Goal: Navigation & Orientation: Find specific page/section

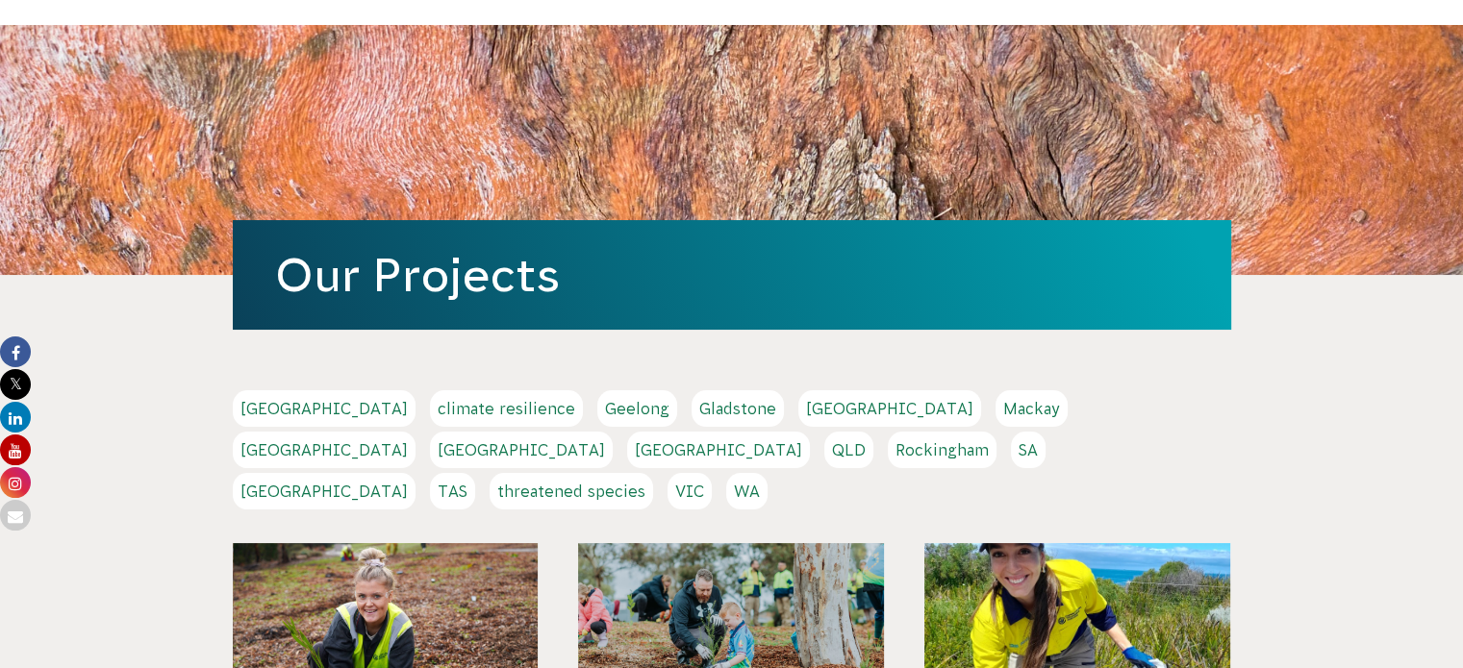
scroll to position [91, 0]
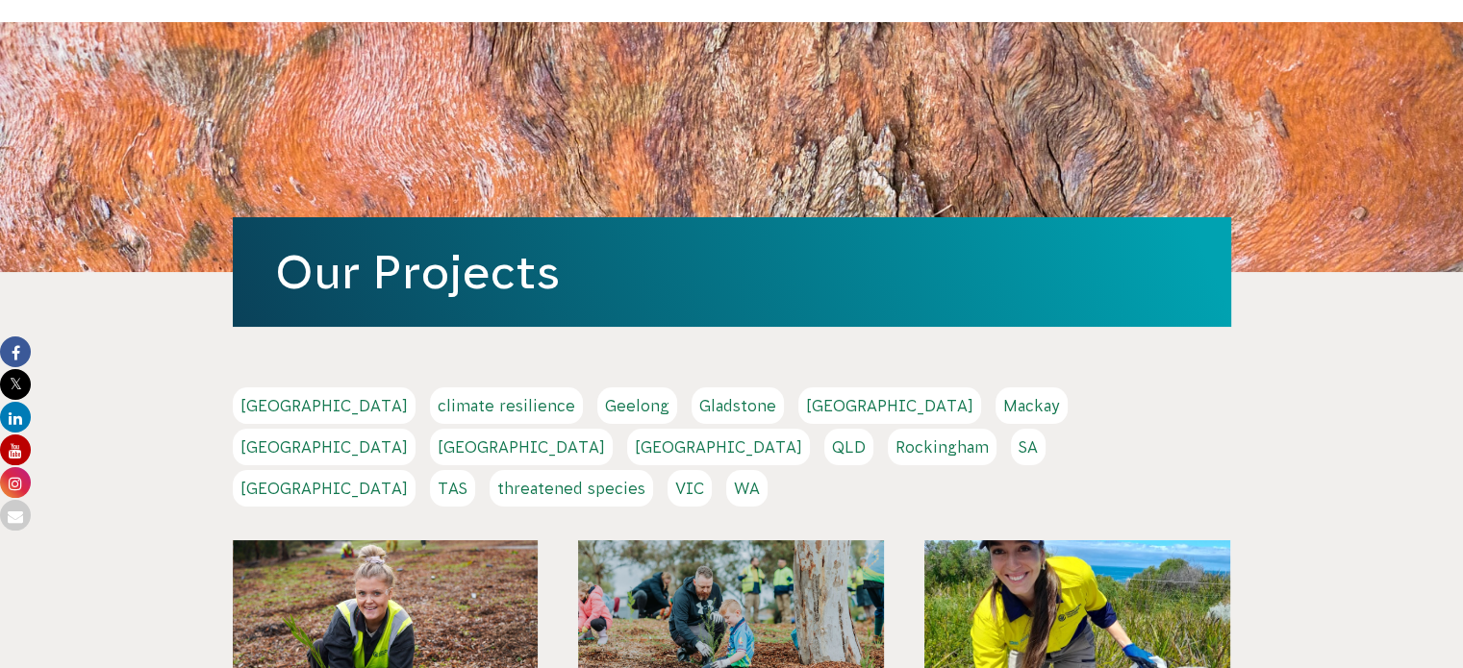
click at [873, 429] on link "QLD" at bounding box center [848, 447] width 49 height 37
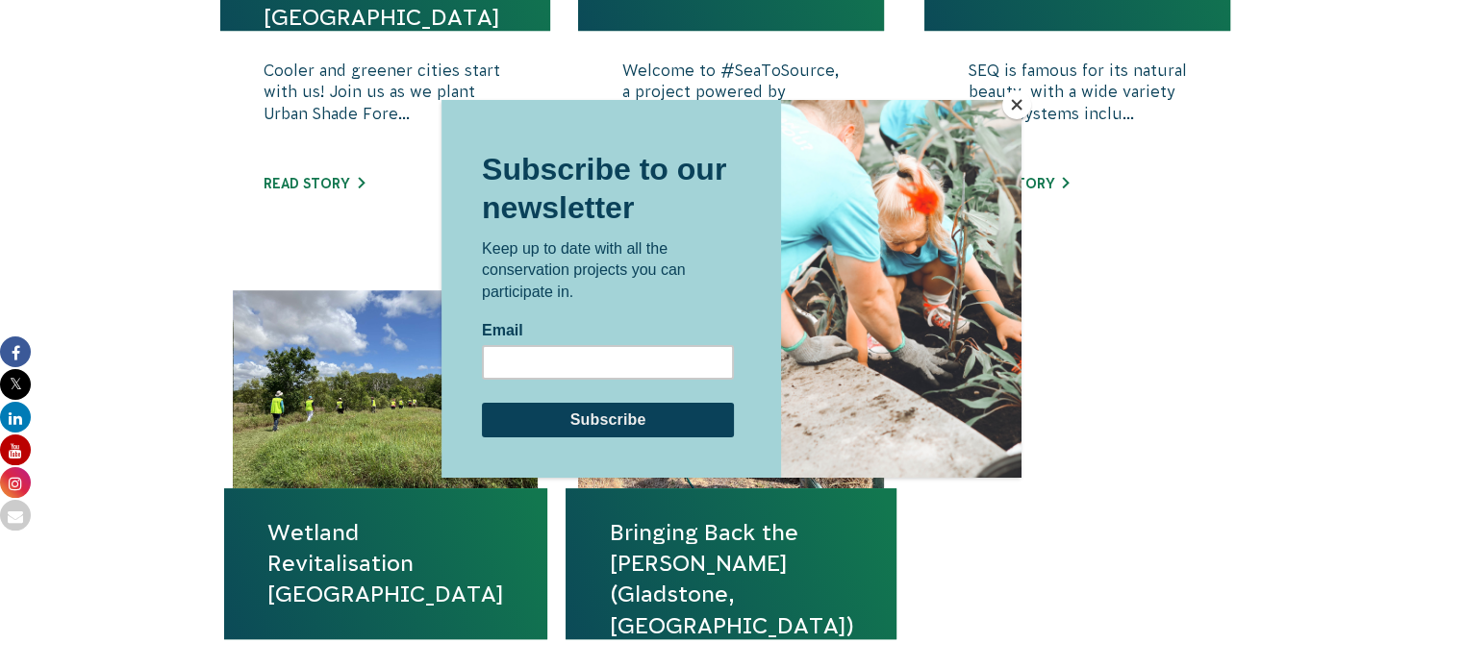
scroll to position [1058, 0]
click at [1019, 103] on button "Close" at bounding box center [1016, 104] width 29 height 29
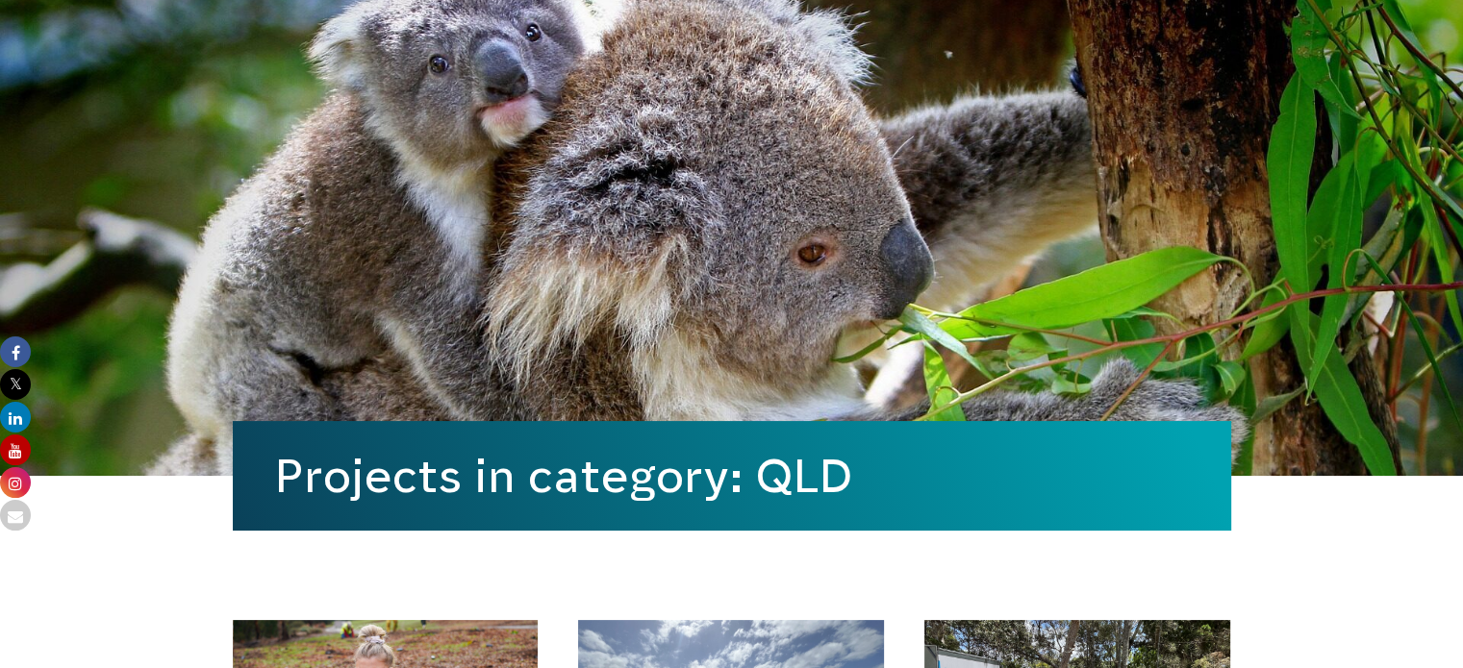
scroll to position [0, 0]
